Goal: Task Accomplishment & Management: Use online tool/utility

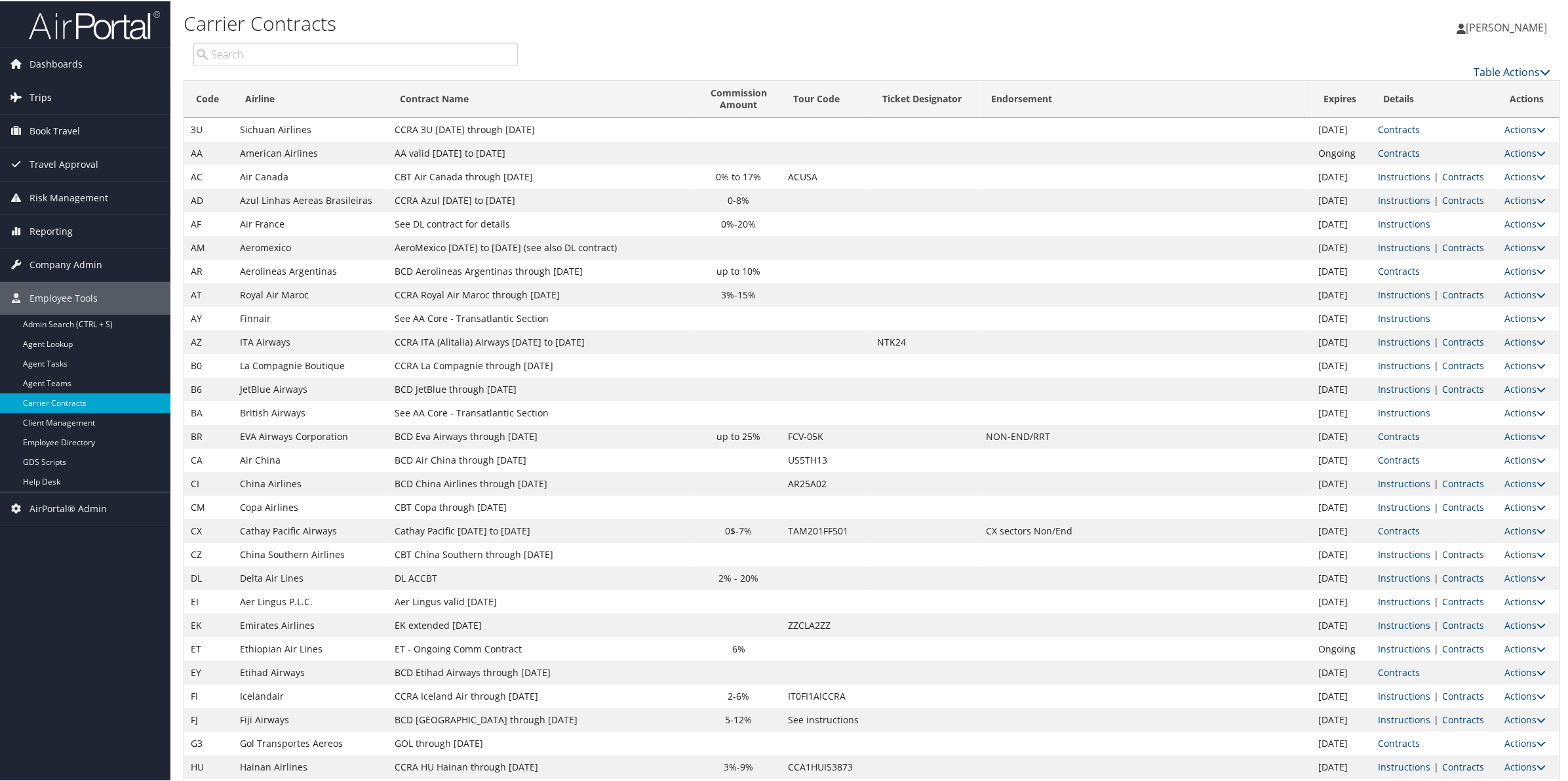
click at [41, 101] on span "Trips" at bounding box center [41, 96] width 22 height 32
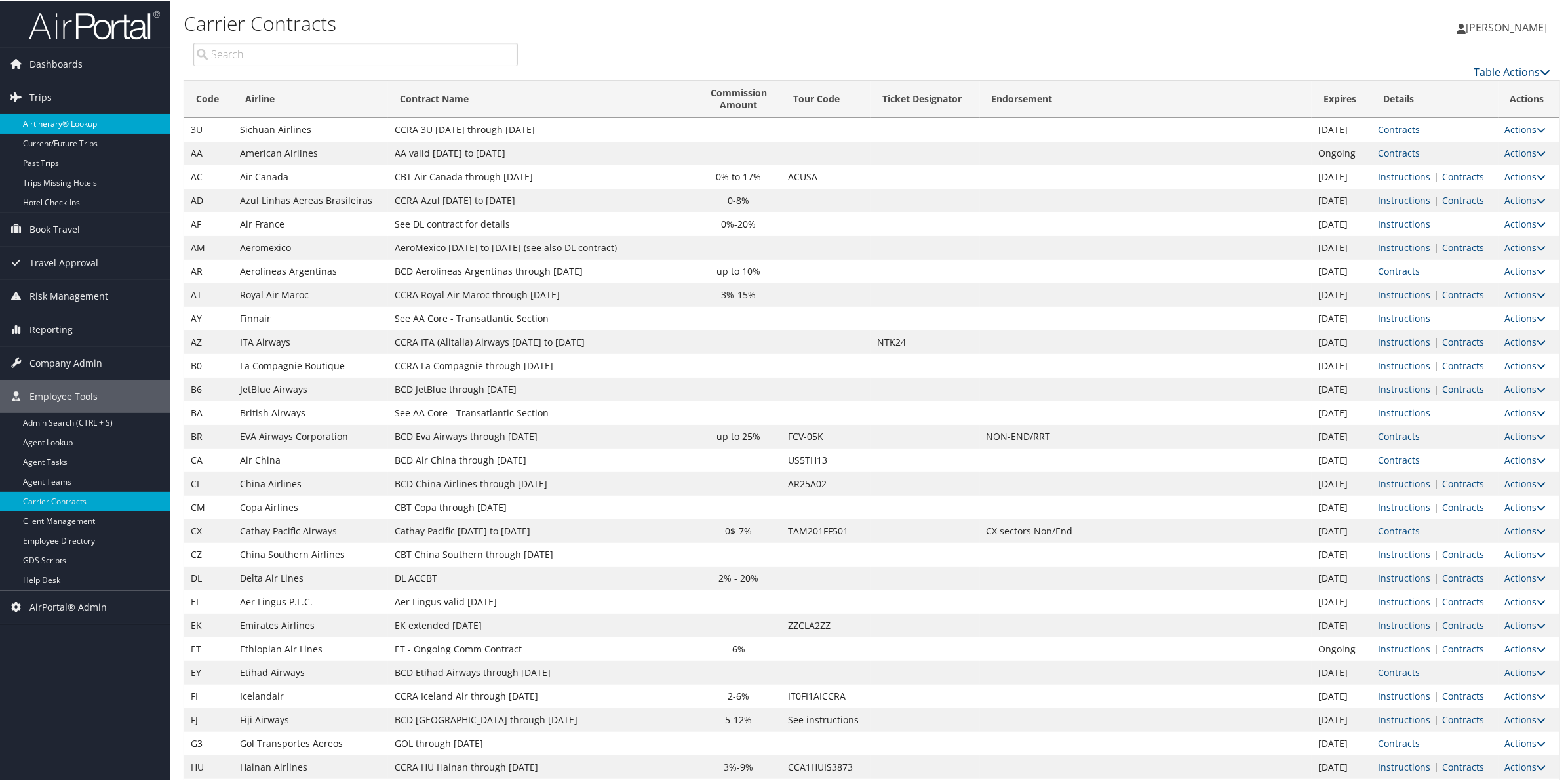
click at [49, 126] on link "Airtinerary® Lookup" at bounding box center [85, 122] width 170 height 20
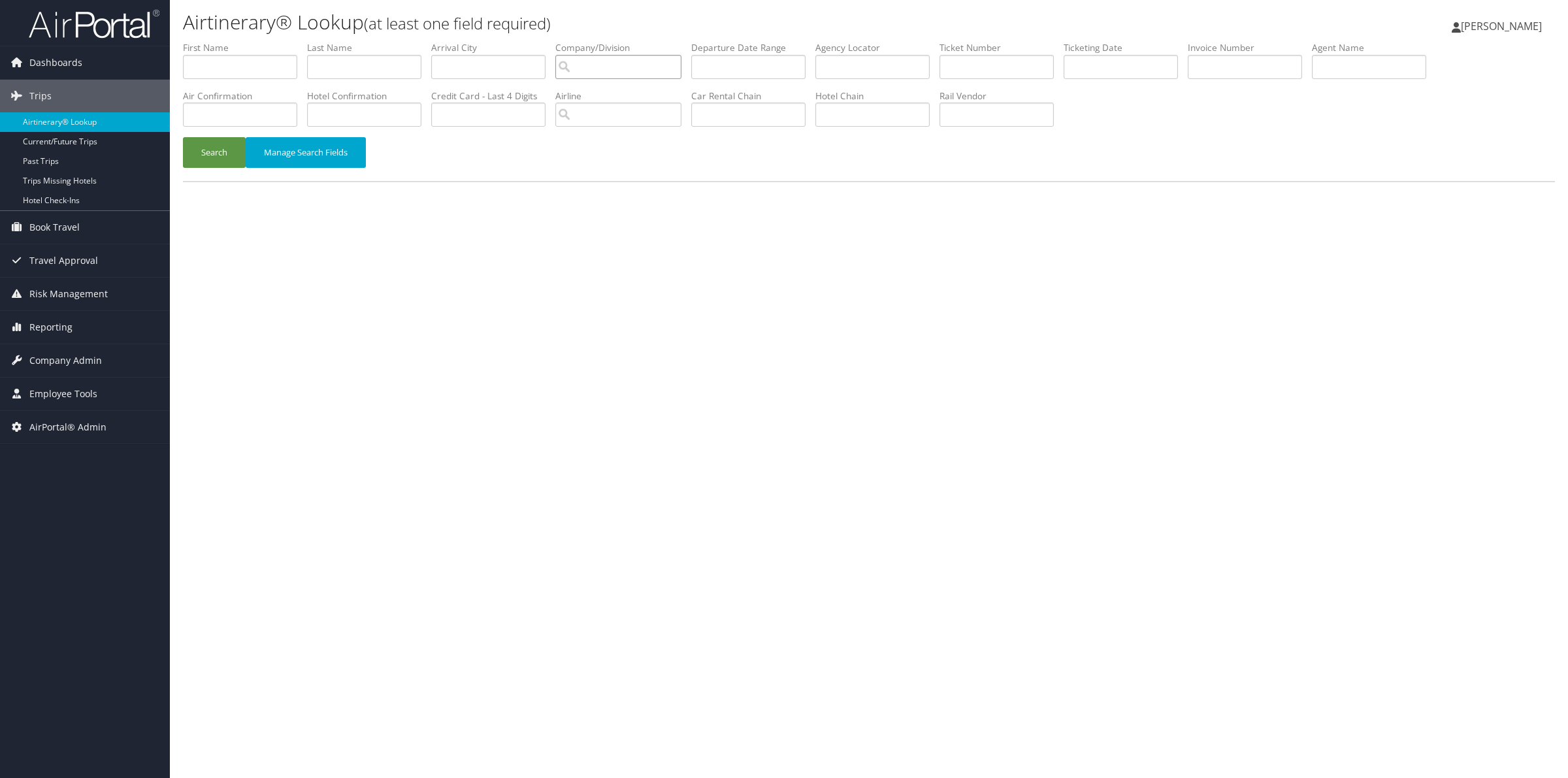
click at [624, 69] on input "search" at bounding box center [618, 67] width 126 height 24
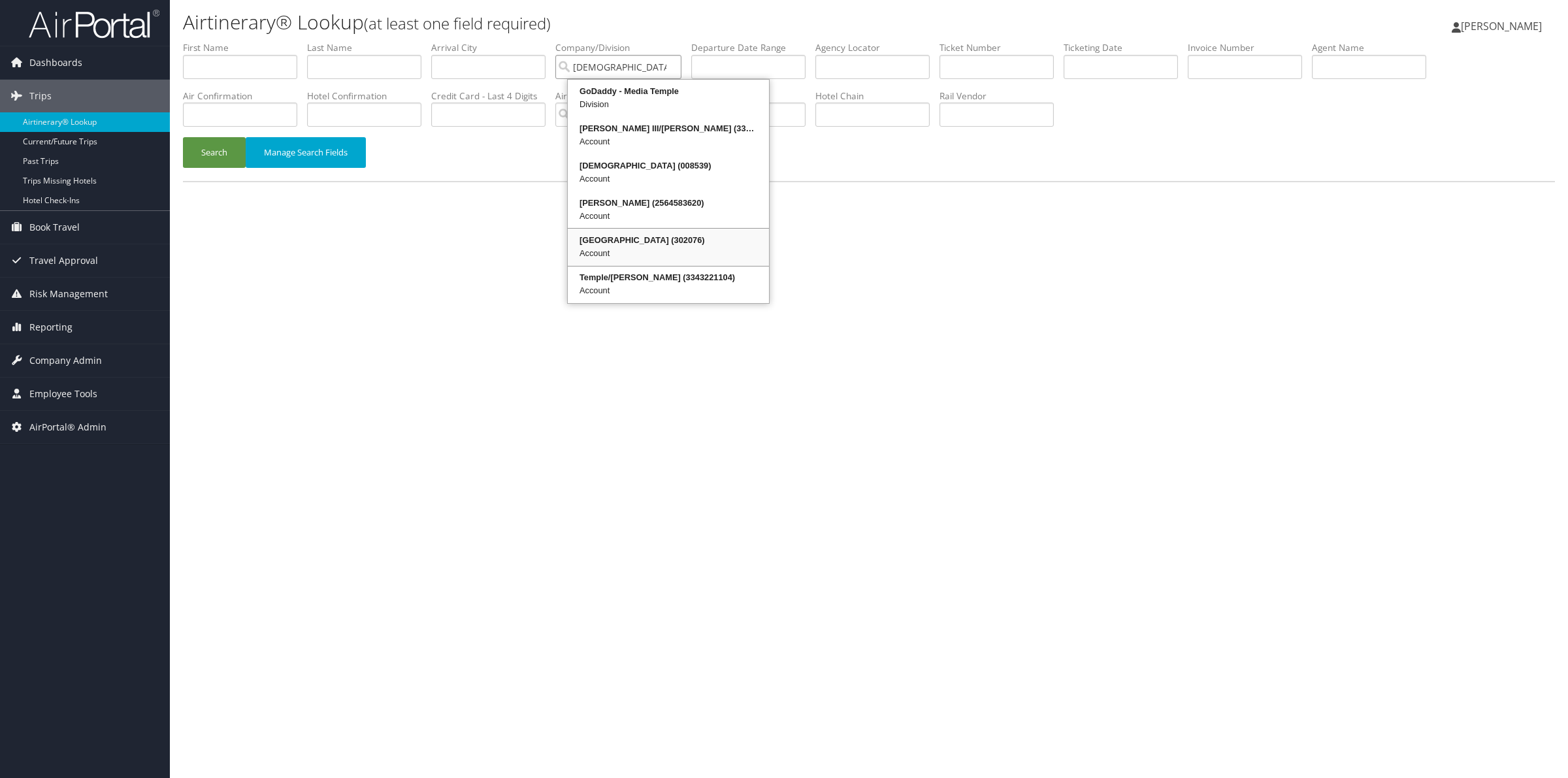
click at [642, 242] on div "Temple University (302076)" at bounding box center [668, 240] width 197 height 13
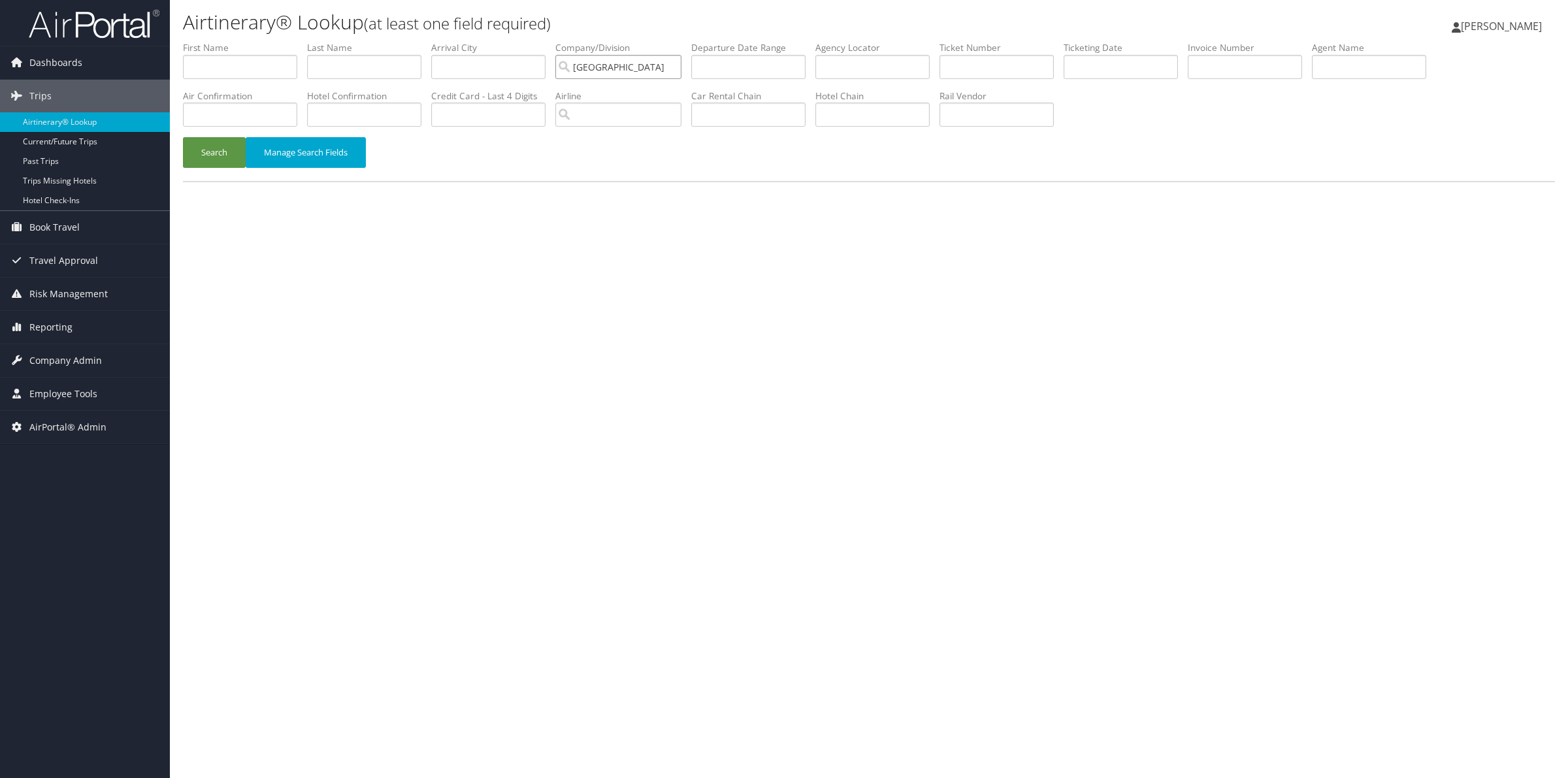
type input "Temple University"
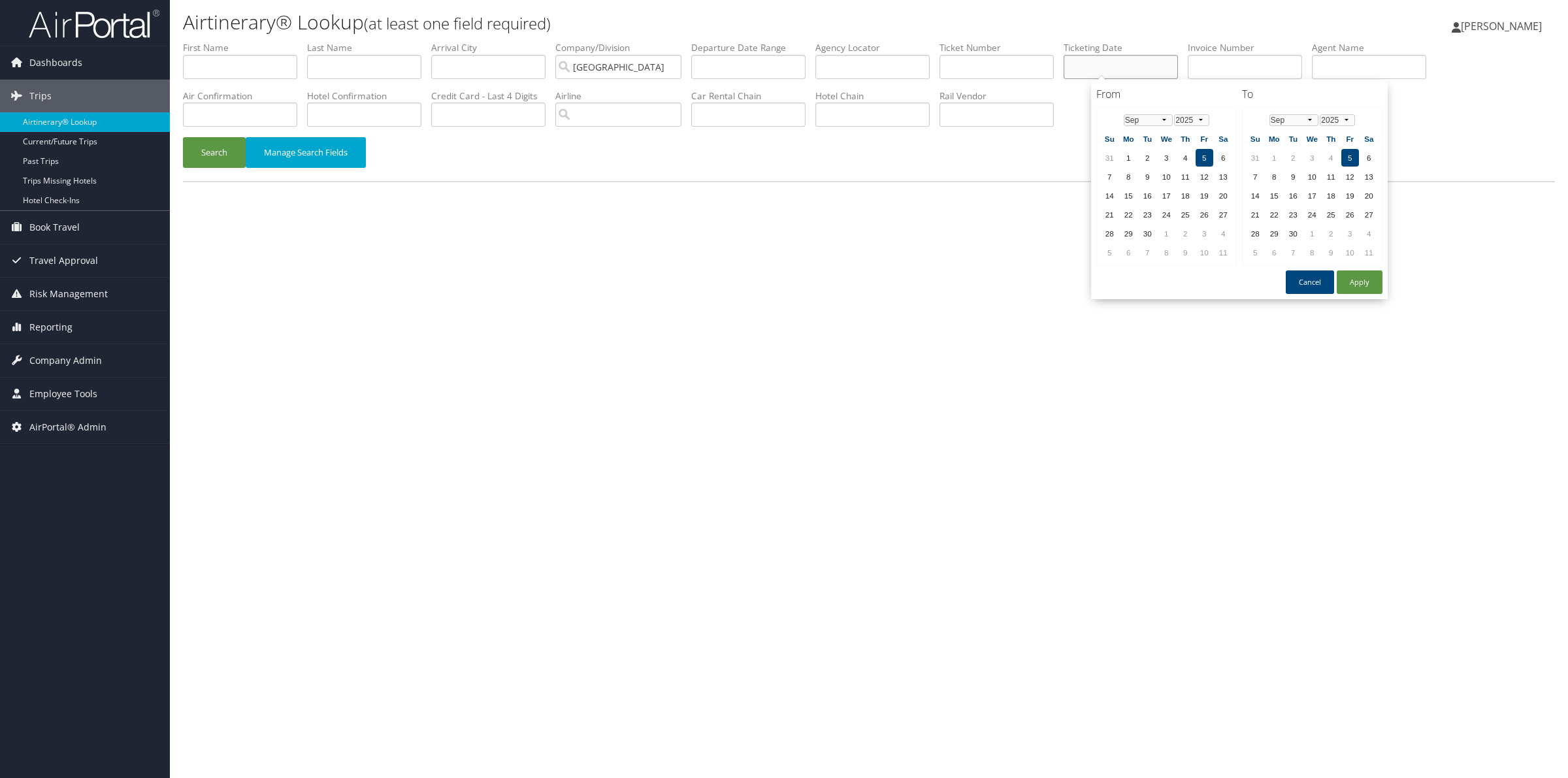
click at [1122, 67] on input "text" at bounding box center [1120, 67] width 115 height 24
click at [1186, 157] on td "4" at bounding box center [1185, 157] width 18 height 18
click at [1348, 276] on button "Apply" at bounding box center [1360, 282] width 46 height 24
type input "09/04/2025 - 09/05/2025"
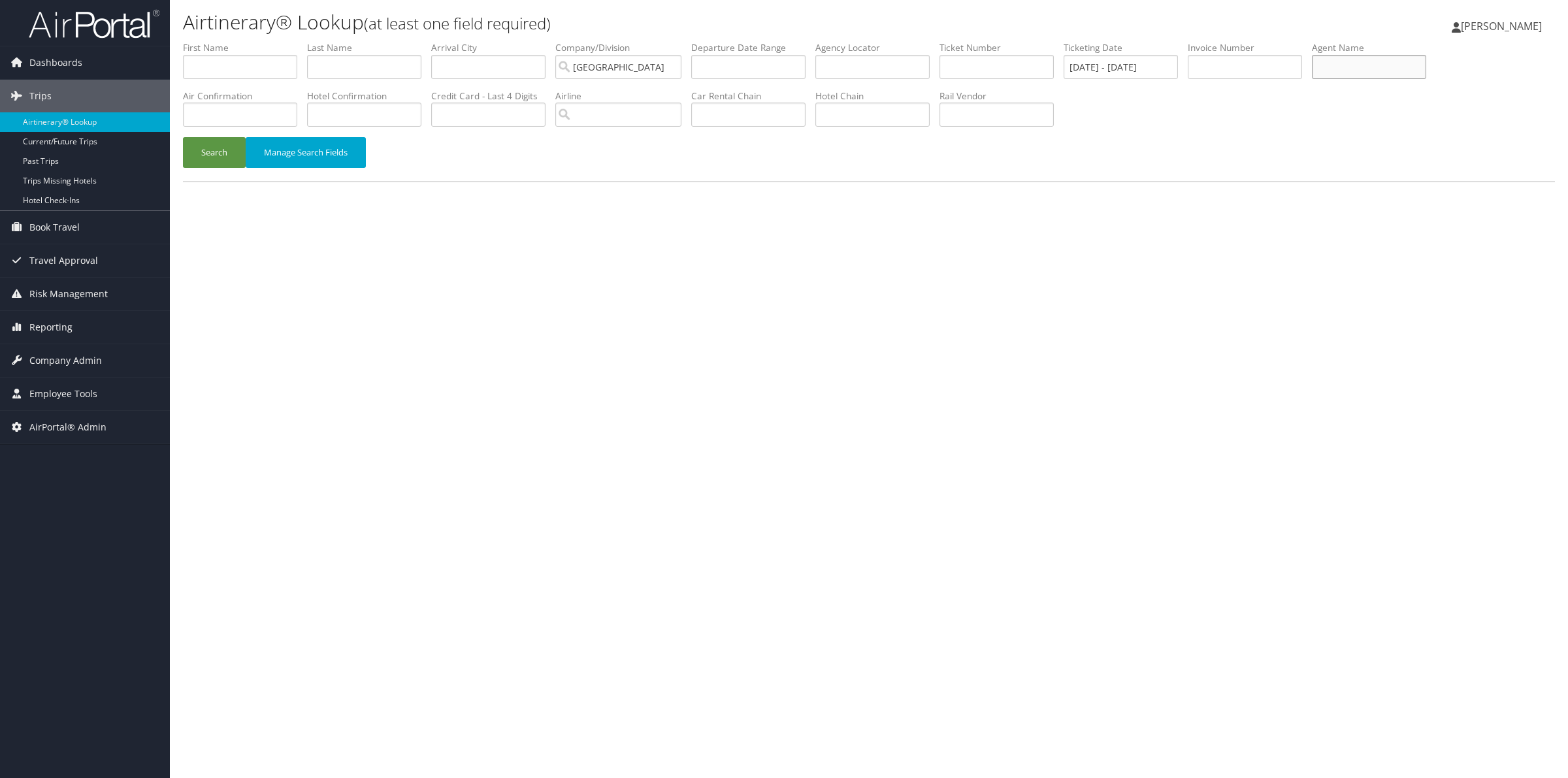
click at [1377, 70] on input "text" at bounding box center [1368, 67] width 115 height 24
type input "c"
type input "Cara Hoyt"
click at [226, 152] on button "Search" at bounding box center [214, 153] width 63 height 31
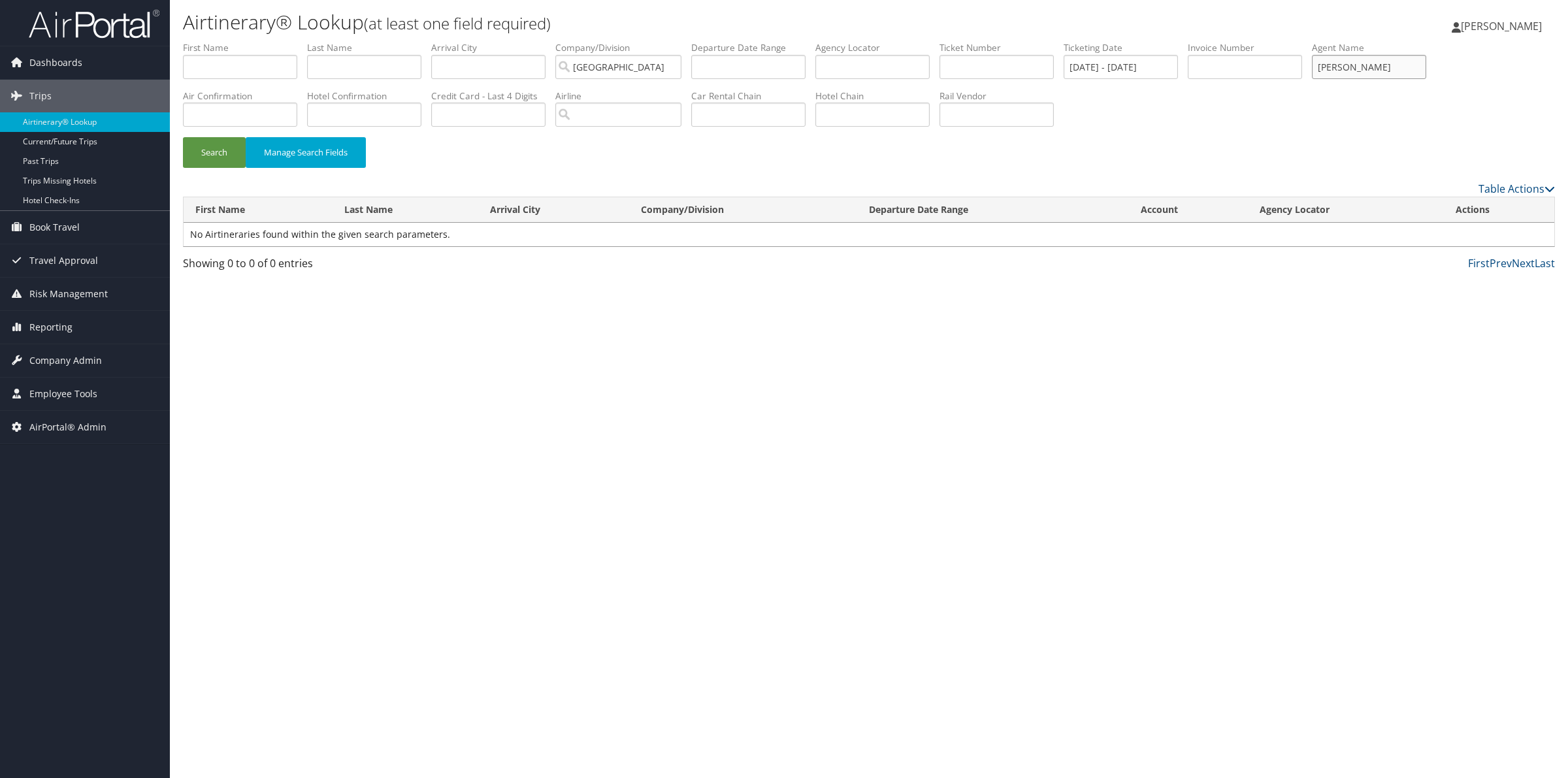
click at [1390, 67] on input "Cara Hoyt" at bounding box center [1368, 67] width 115 height 24
click at [217, 140] on button "Search" at bounding box center [214, 153] width 63 height 31
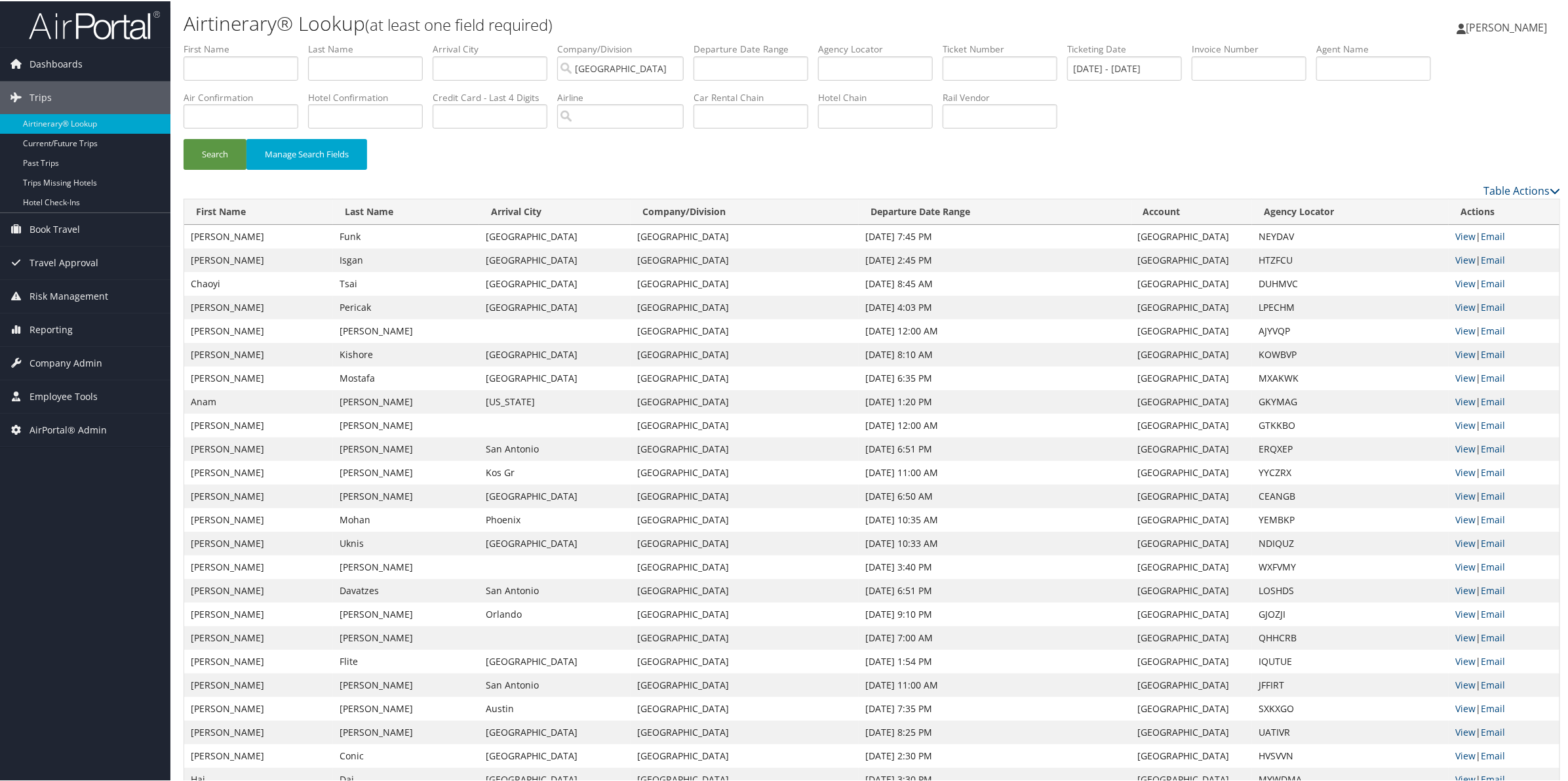
click at [1272, 240] on td "NEYDAV" at bounding box center [1350, 235] width 197 height 24
copy td "NEYDAV"
click at [1256, 259] on td "HTZFCU" at bounding box center [1350, 259] width 197 height 24
drag, startPoint x: 1256, startPoint y: 259, endPoint x: 1256, endPoint y: 246, distance: 13.0
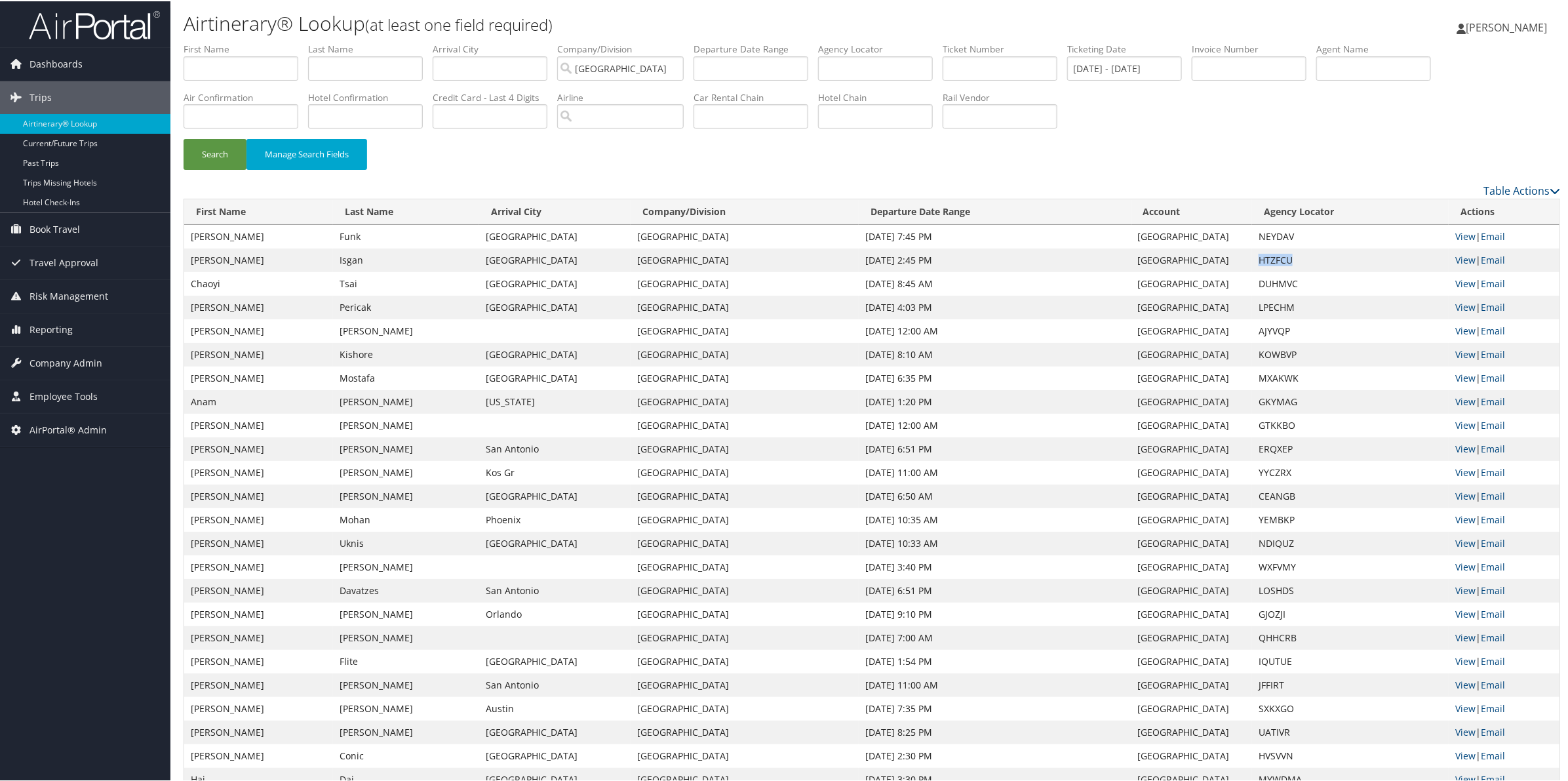
click at [1256, 257] on td "HTZFCU" at bounding box center [1350, 259] width 197 height 24
copy td "HTZFCU"
click at [1269, 282] on td "DUHMVC" at bounding box center [1350, 283] width 197 height 24
copy td "DUHMVC"
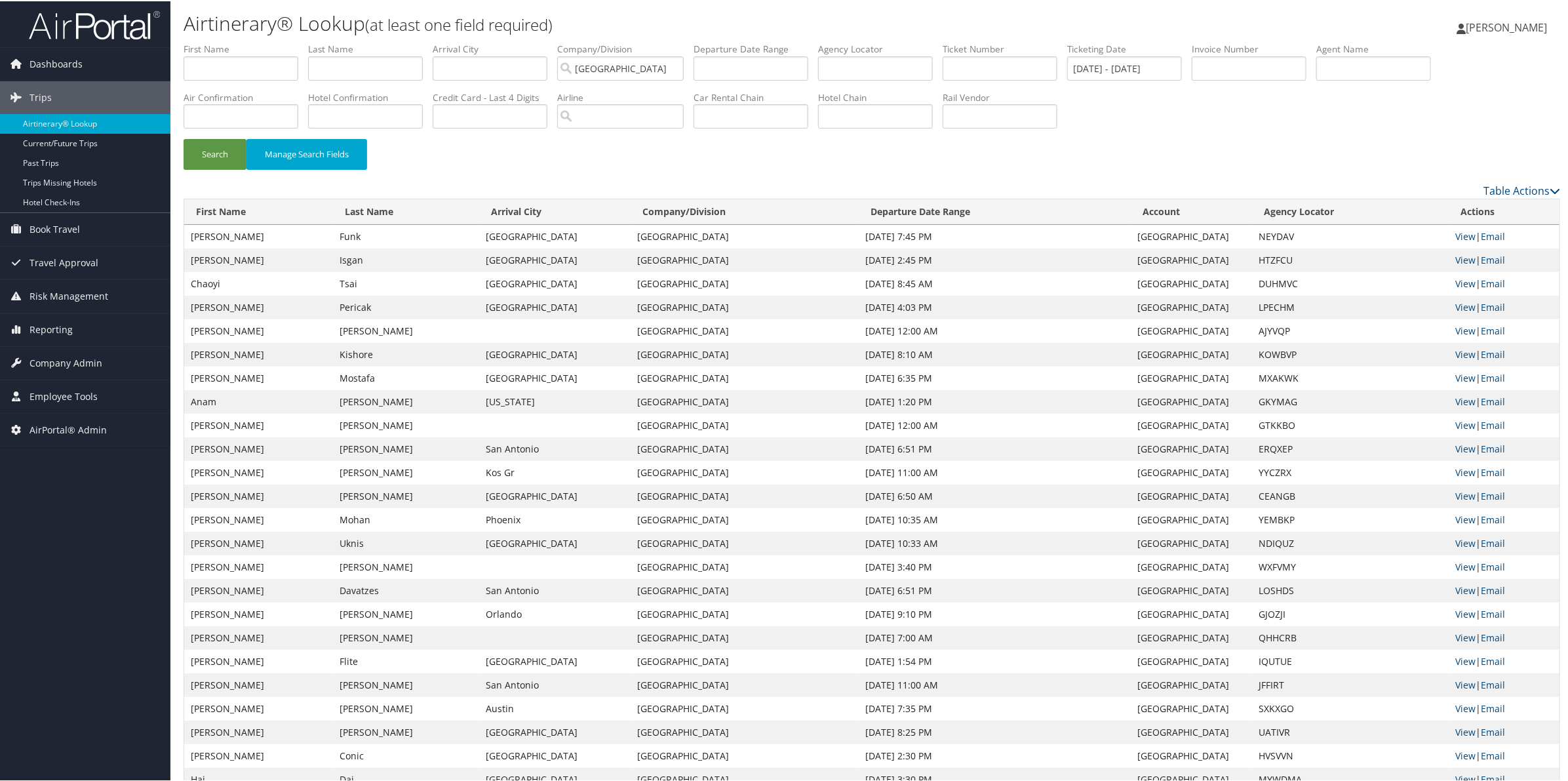
click at [1269, 305] on td "LPECHM" at bounding box center [1350, 306] width 197 height 24
copy td "LPECHM"
click at [1265, 328] on td "AJYVQP" at bounding box center [1350, 330] width 197 height 24
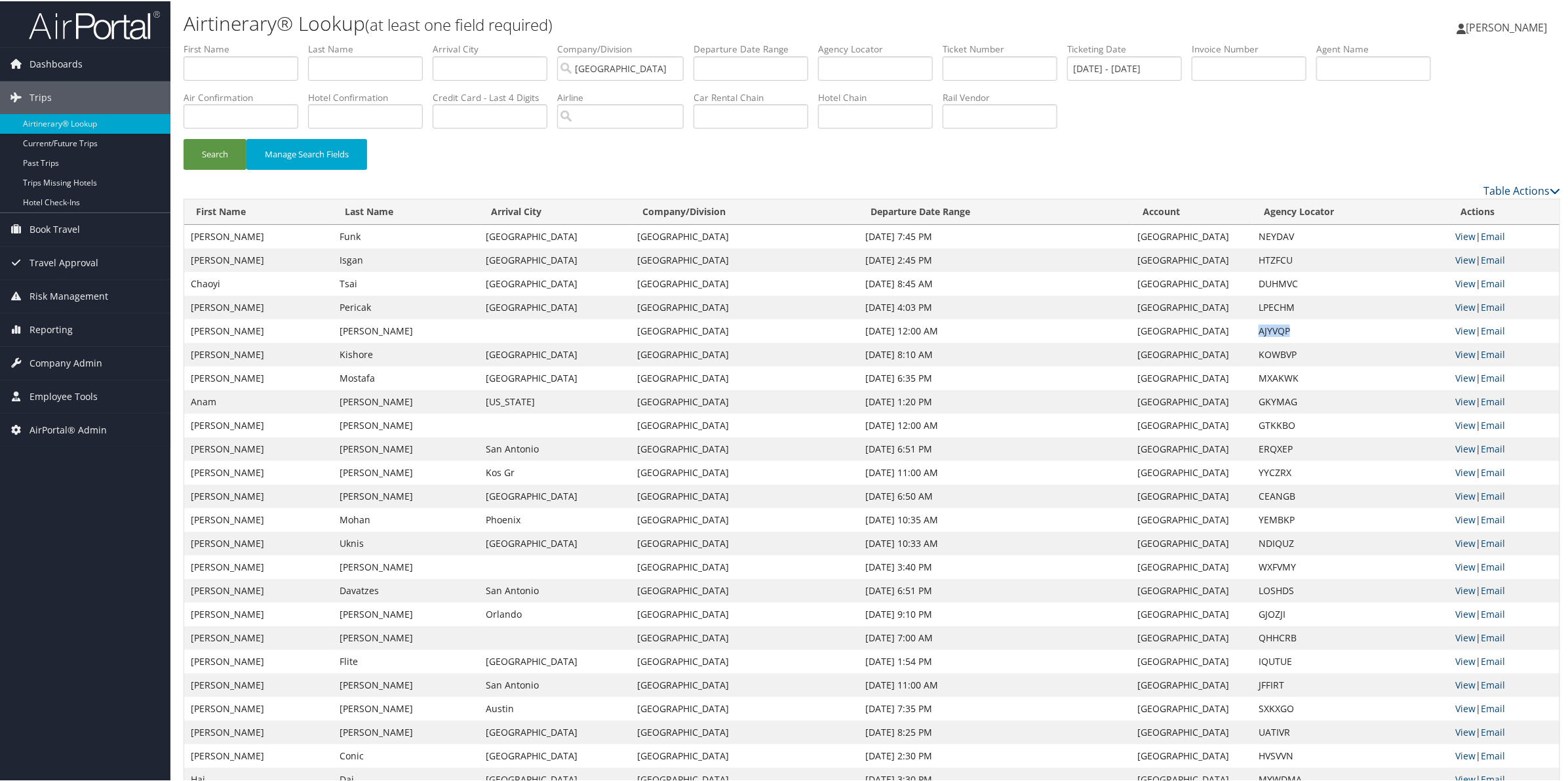
copy td "AJYVQP"
click at [1273, 353] on td "KOWBVP" at bounding box center [1350, 354] width 197 height 24
copy td "KOWBVP"
click at [1271, 375] on td "MXAKWK" at bounding box center [1350, 377] width 197 height 24
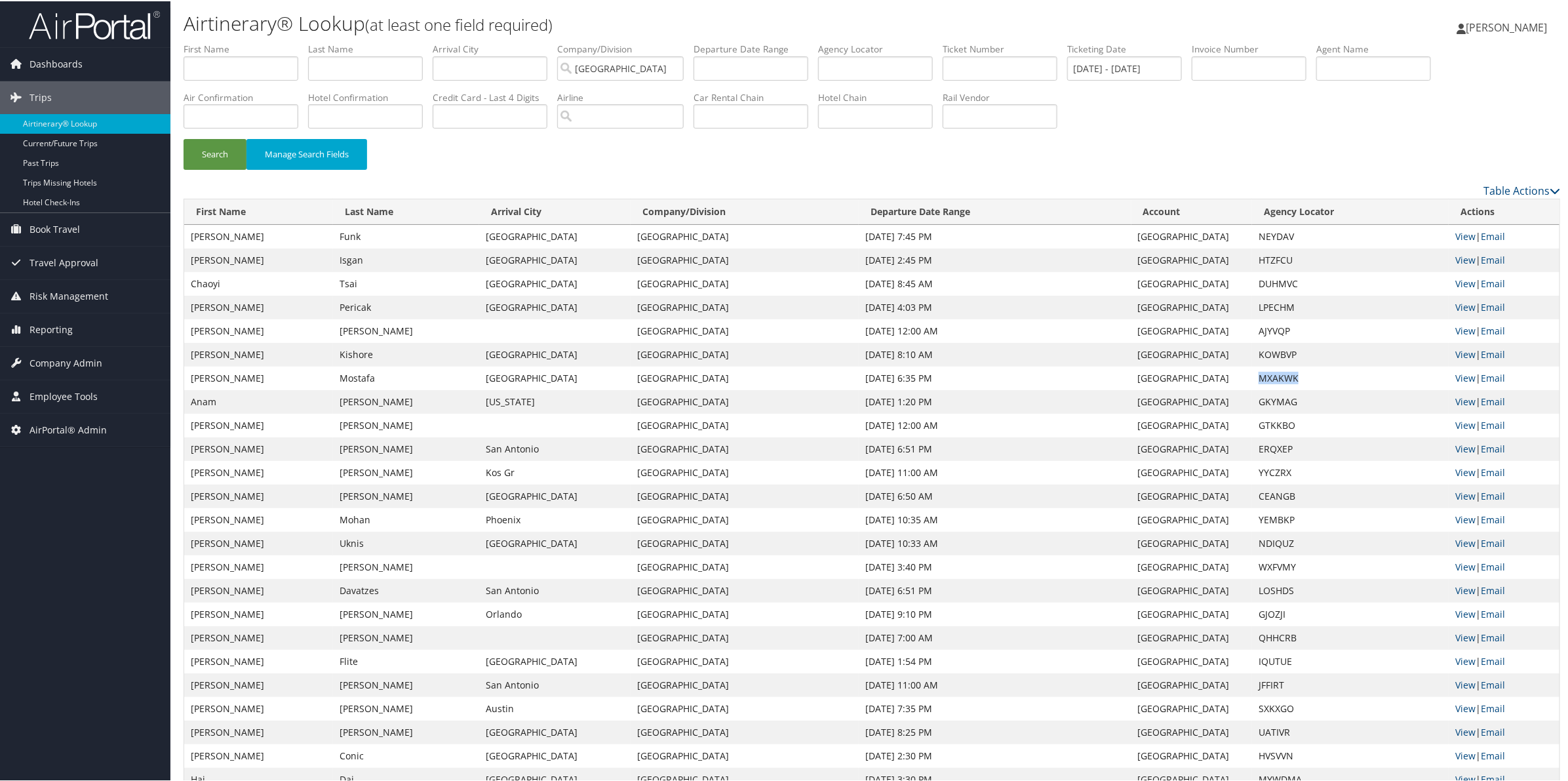
click at [1271, 375] on td "MXAKWK" at bounding box center [1350, 377] width 197 height 24
copy td "MXAKWK"
click at [1271, 396] on td "GKYMAG" at bounding box center [1350, 401] width 197 height 24
copy td "GKYMAG"
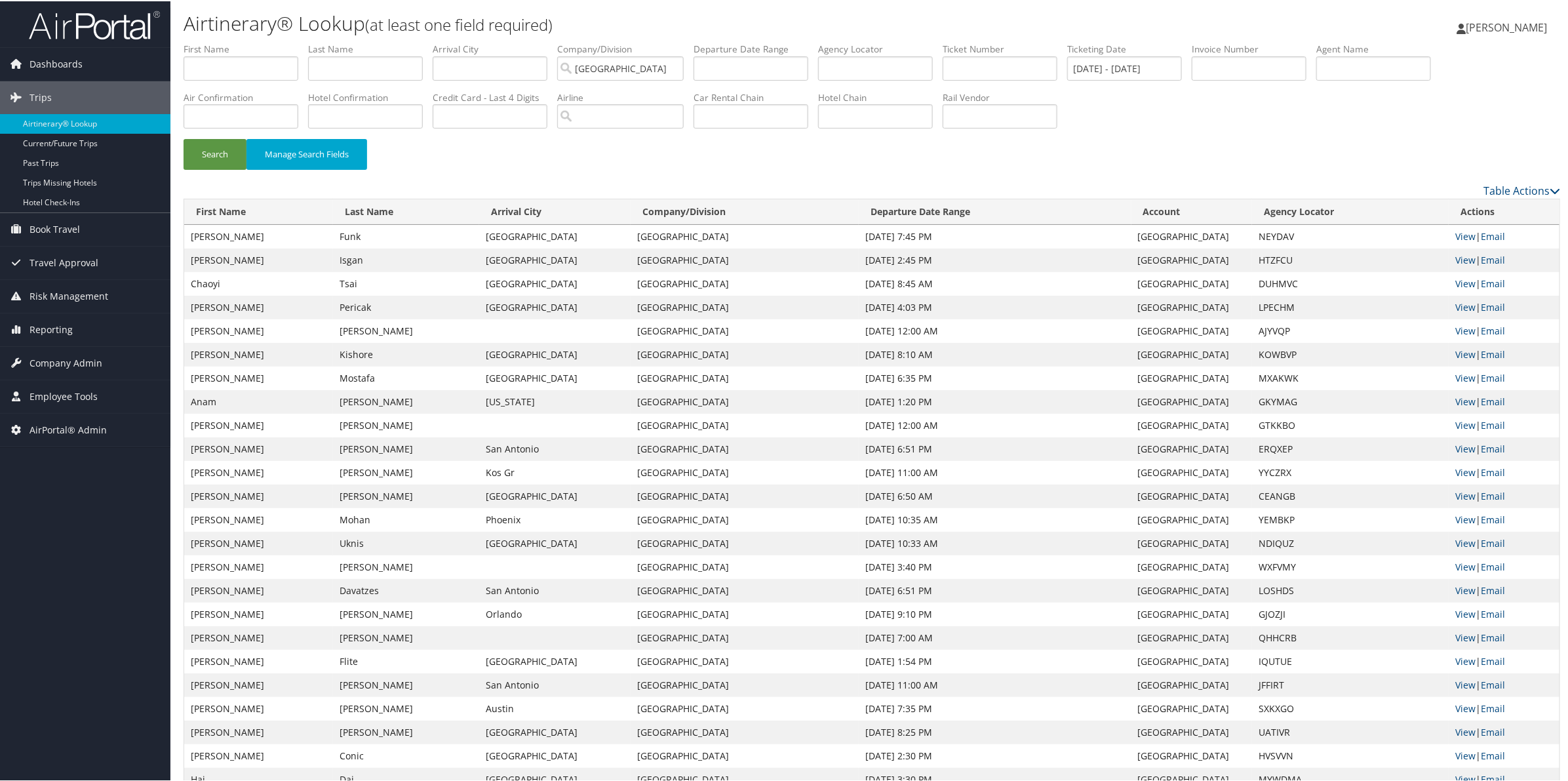
click at [1271, 425] on td "GTKKBO" at bounding box center [1350, 425] width 197 height 24
copy td "GTKKBO"
click at [1268, 453] on td "ERQXEP" at bounding box center [1350, 448] width 197 height 24
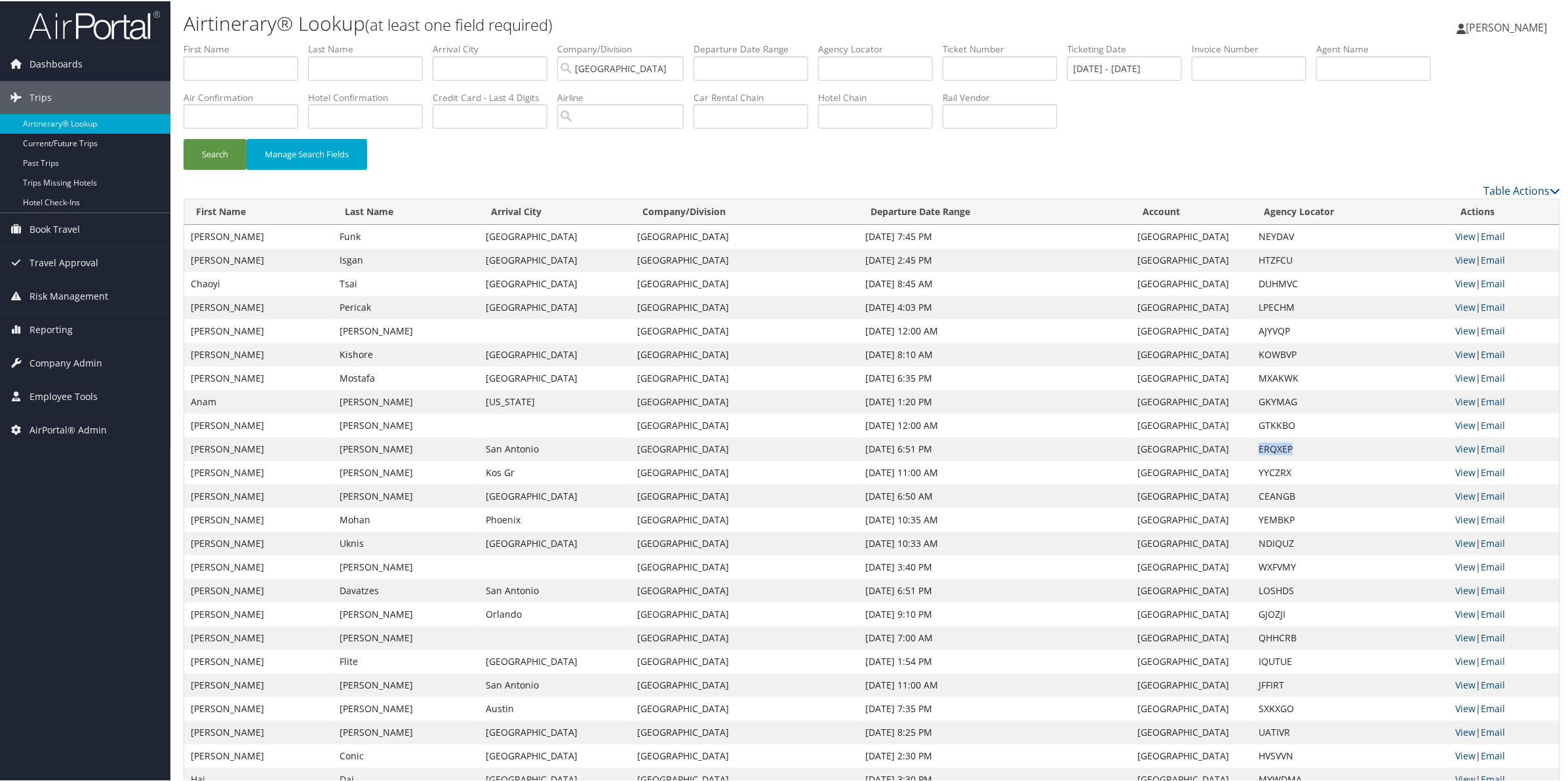
copy td "ERQXEP"
click at [1256, 471] on td "YYCZRX" at bounding box center [1350, 471] width 197 height 24
click at [1276, 496] on td "CEANGB" at bounding box center [1350, 495] width 197 height 24
click at [1277, 495] on td "CEANGB" at bounding box center [1350, 495] width 197 height 24
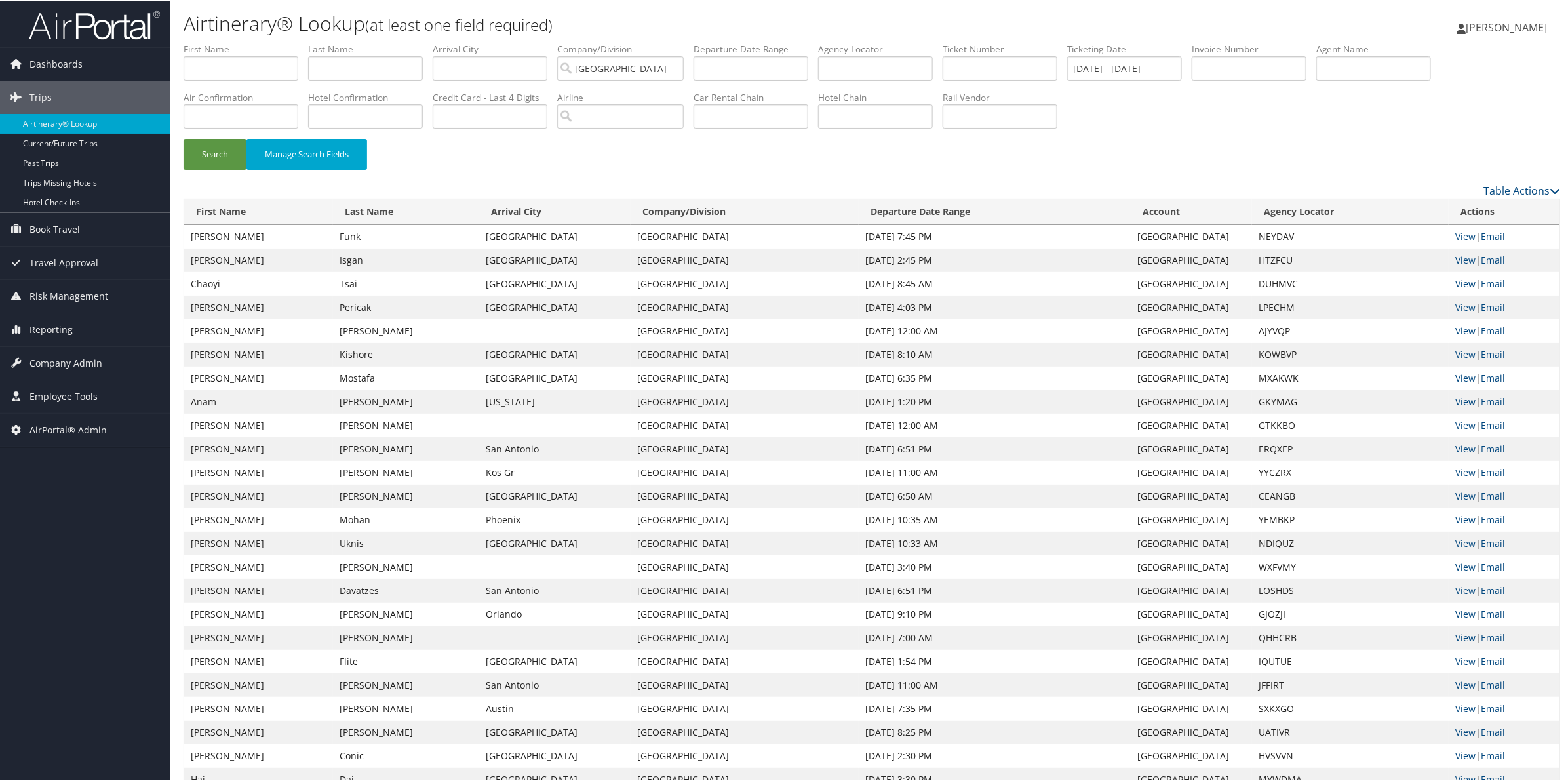
click at [1273, 516] on td "YEMBKP" at bounding box center [1350, 519] width 197 height 24
click at [1268, 540] on td "NDIQUZ" at bounding box center [1350, 542] width 197 height 24
click at [1269, 562] on td "WXFVMY" at bounding box center [1350, 566] width 197 height 24
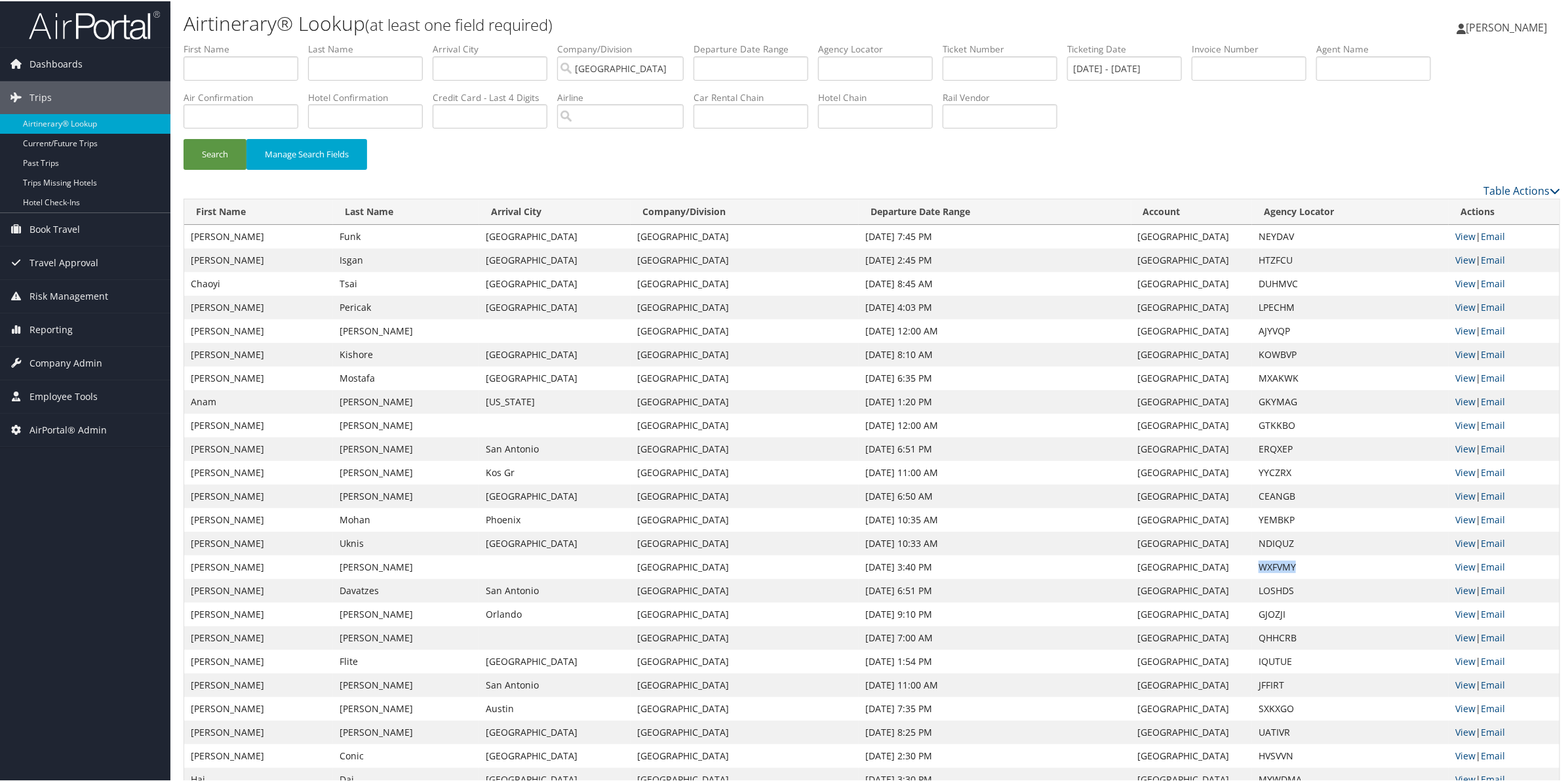
click at [1269, 562] on td "WXFVMY" at bounding box center [1350, 566] width 197 height 24
click at [1273, 588] on td "LOSHDS" at bounding box center [1350, 590] width 197 height 24
click at [1273, 587] on td "LOSHDS" at bounding box center [1350, 590] width 197 height 24
click at [1266, 607] on td "GJOZJI" at bounding box center [1350, 613] width 197 height 24
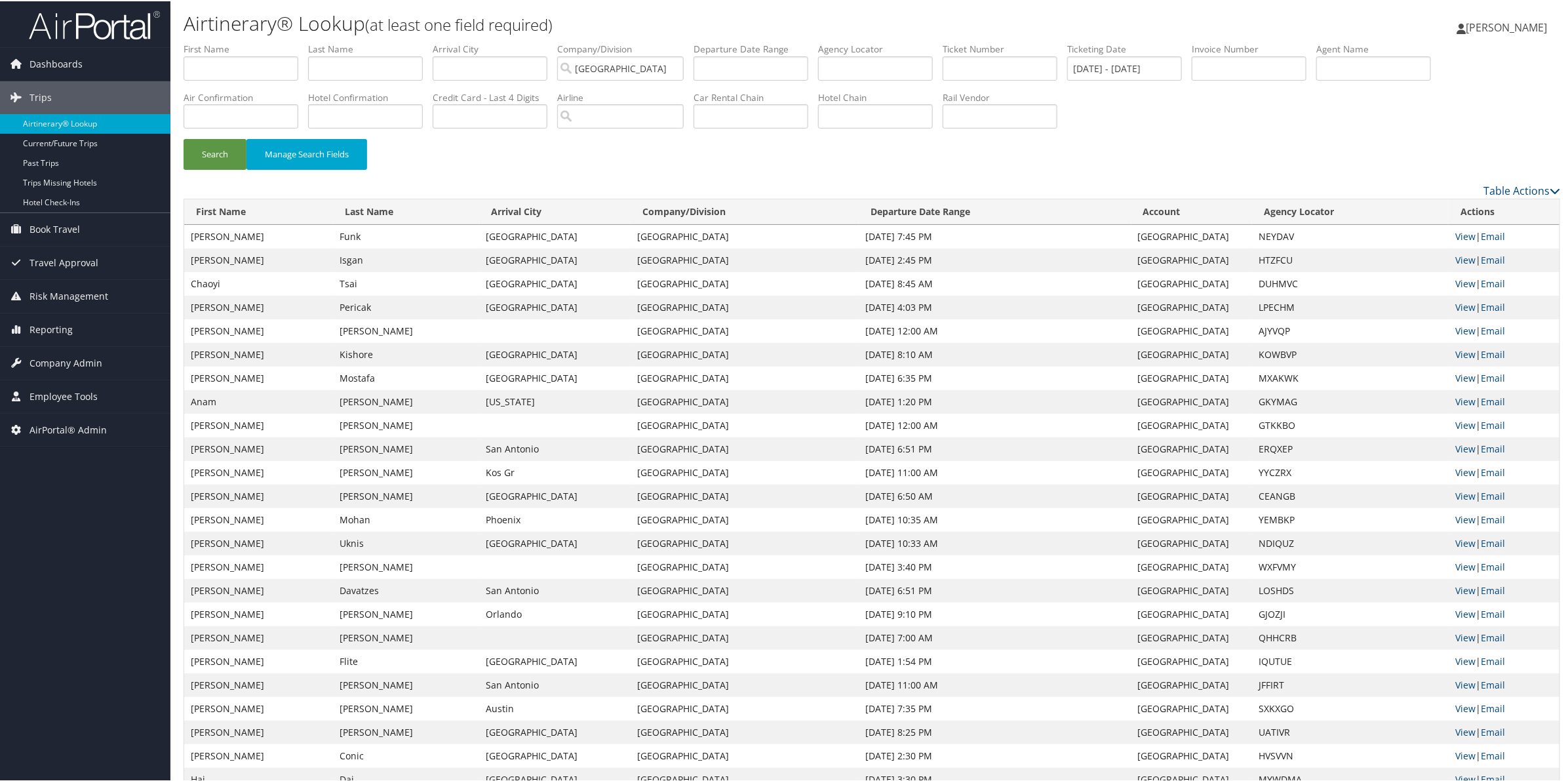
click at [1267, 636] on td "QHHCRB" at bounding box center [1350, 637] width 197 height 24
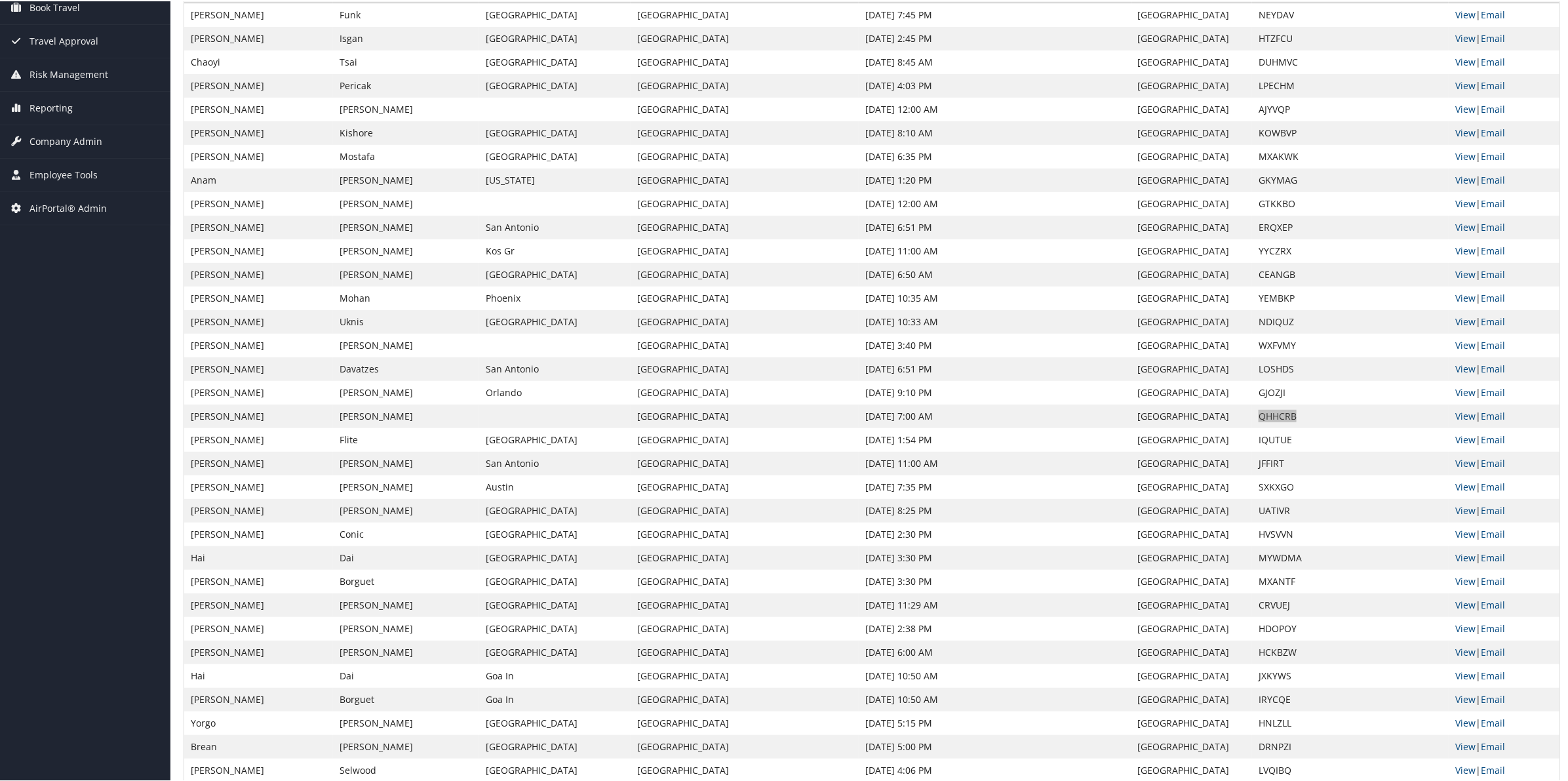
scroll to position [246, 0]
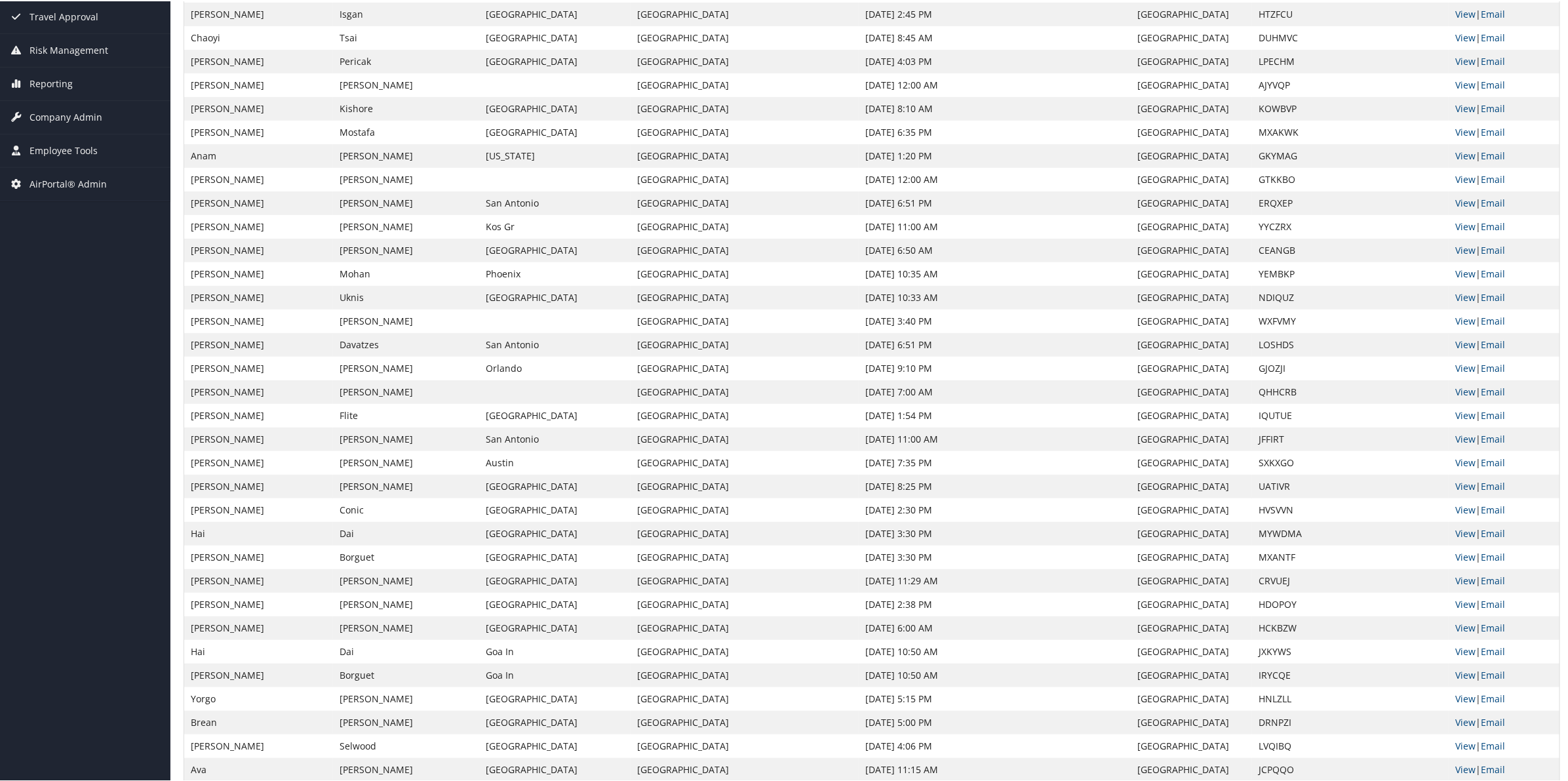
click at [1263, 415] on td "IQUTUE" at bounding box center [1350, 414] width 197 height 24
click at [1267, 440] on td "JFFIRT" at bounding box center [1350, 438] width 197 height 24
click at [1282, 460] on td "SXKXGO" at bounding box center [1350, 462] width 197 height 24
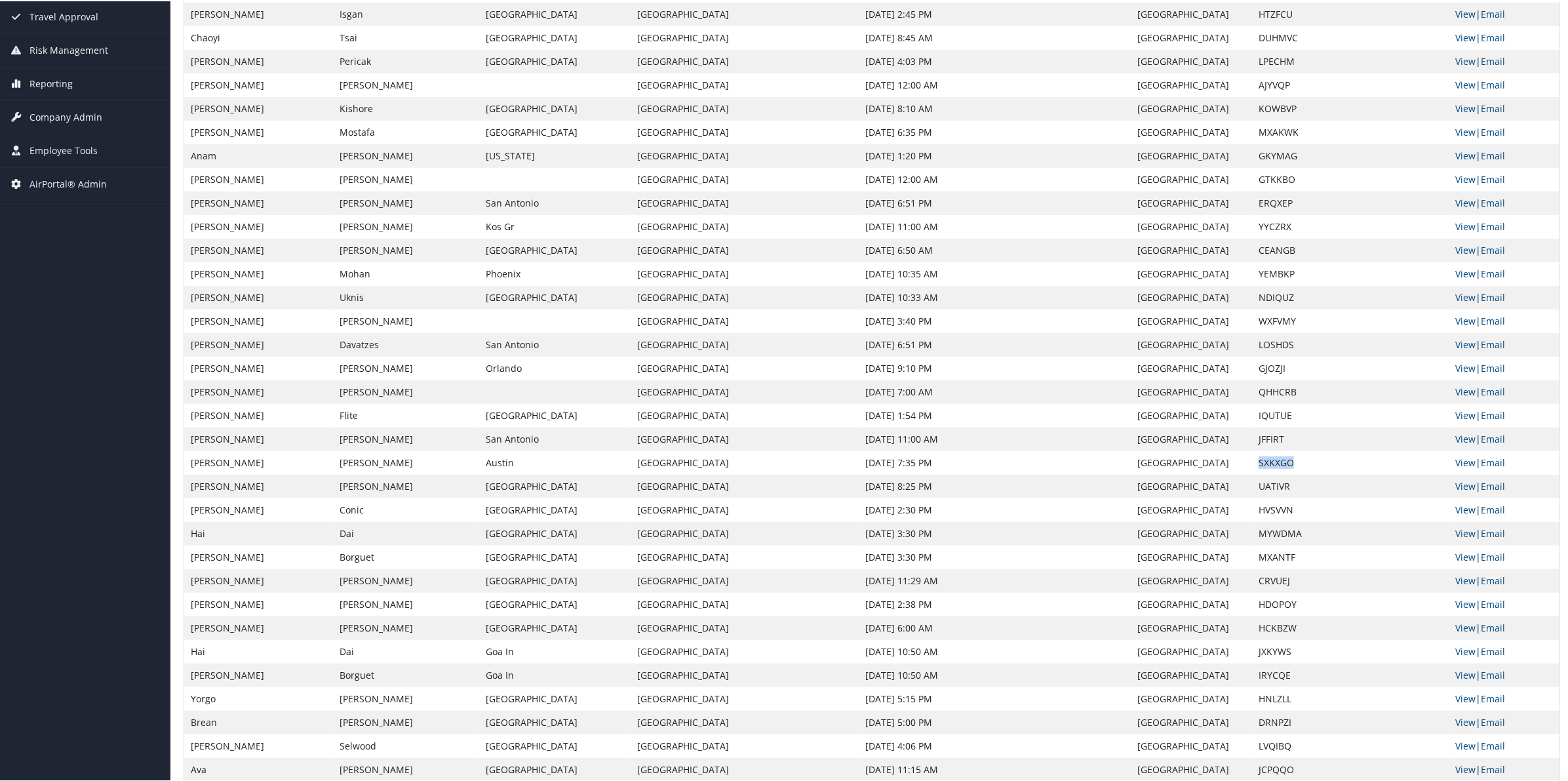
click at [1282, 460] on td "SXKXGO" at bounding box center [1350, 462] width 197 height 24
click at [1264, 490] on td "UATIVR" at bounding box center [1350, 485] width 197 height 24
click at [1271, 483] on td "UATIVR" at bounding box center [1350, 485] width 197 height 24
